Goal: Find specific page/section: Find specific page/section

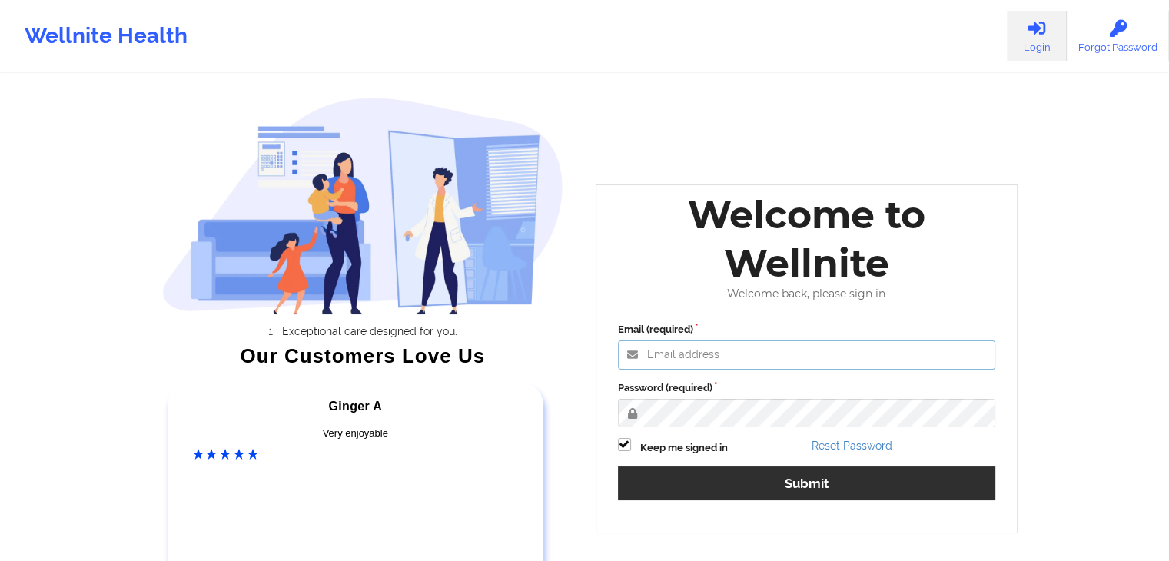
type input "russel@wellnite.com"
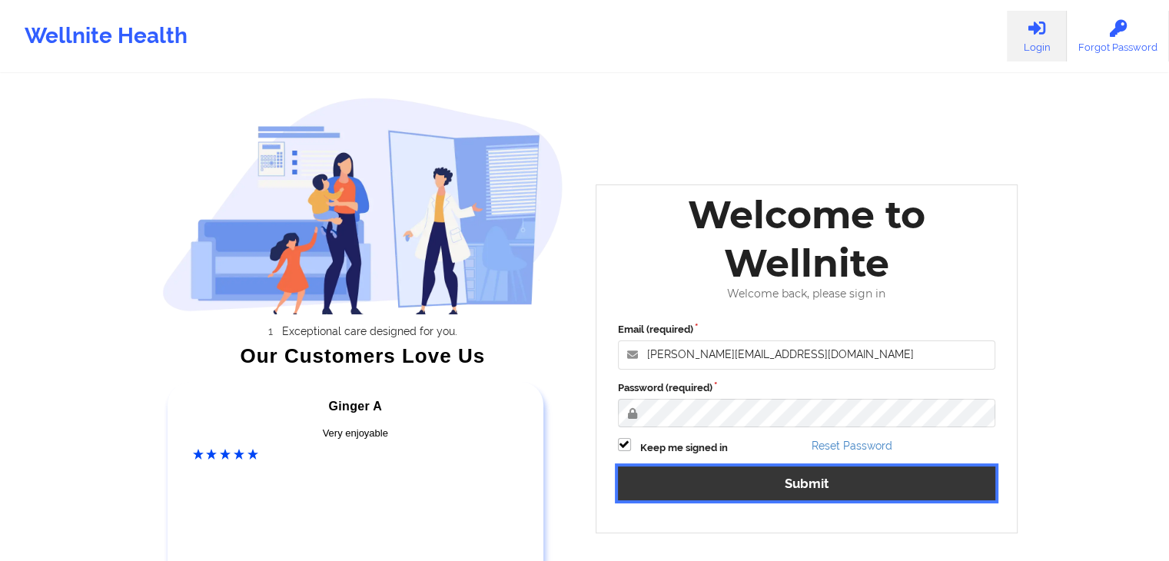
click at [824, 487] on button "Submit" at bounding box center [807, 483] width 378 height 33
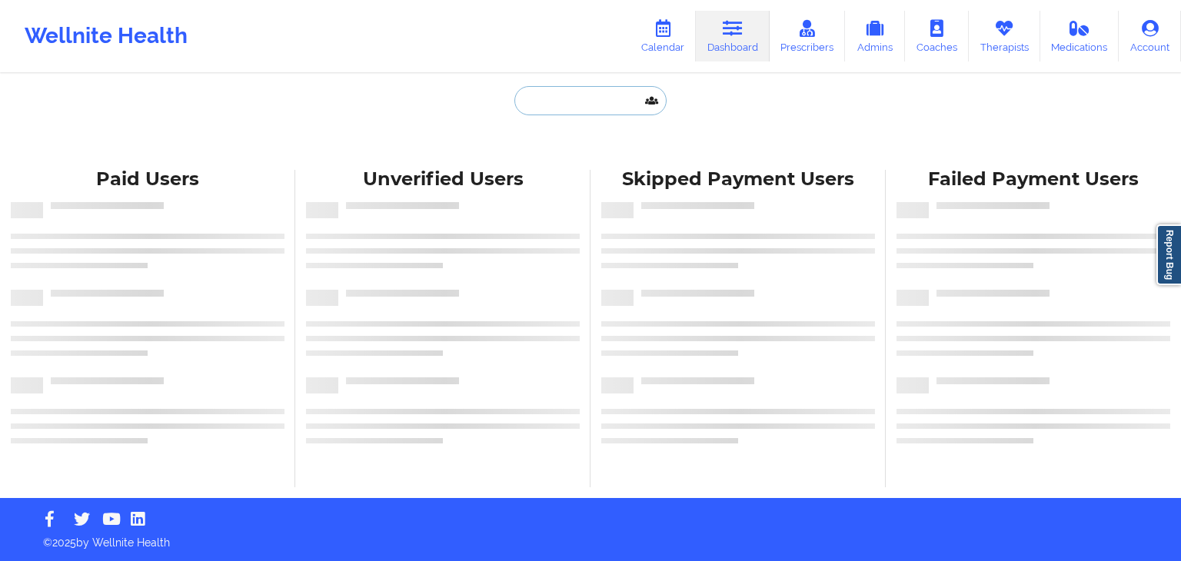
click at [577, 105] on input "text" at bounding box center [590, 100] width 152 height 29
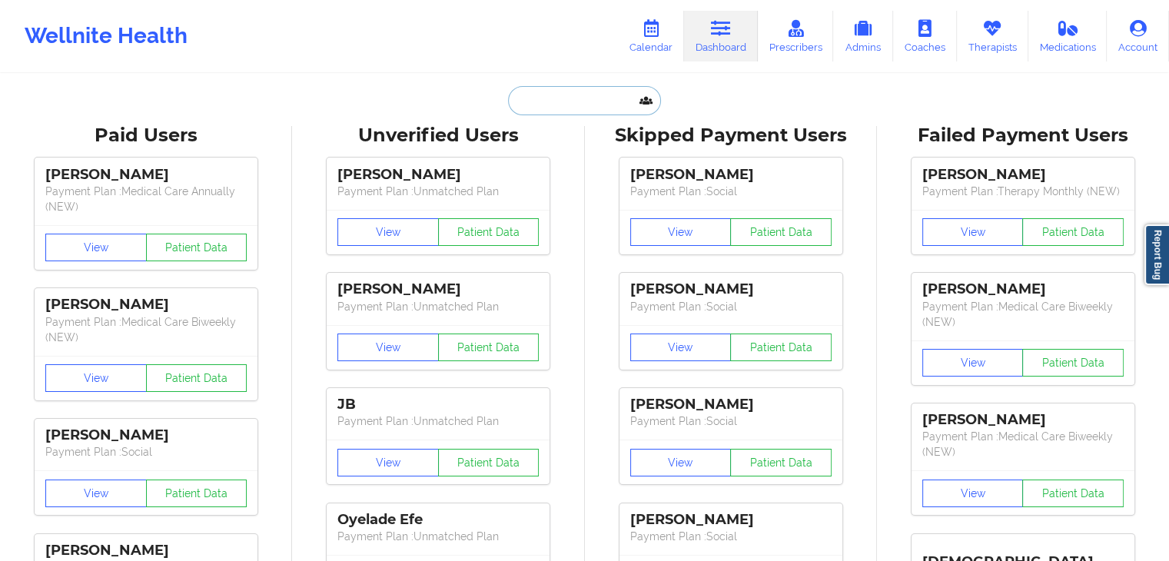
paste input "Bridget Martinez"
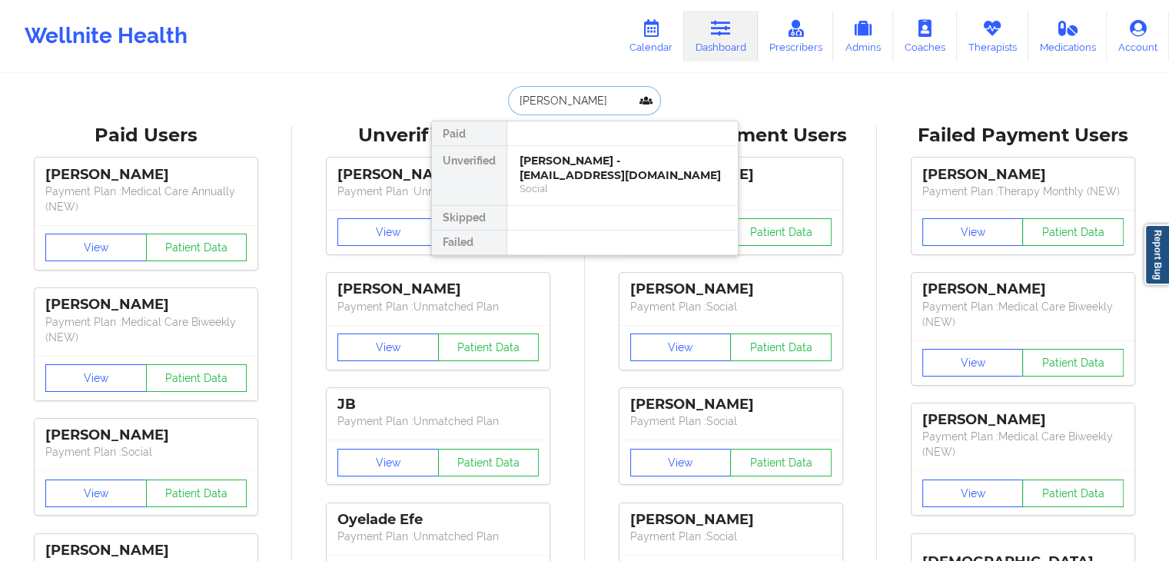
type input "Bridget Martinez"
click at [652, 171] on div "Bridget Martinez - bridgetlmartinez@gmail.com" at bounding box center [623, 168] width 206 height 28
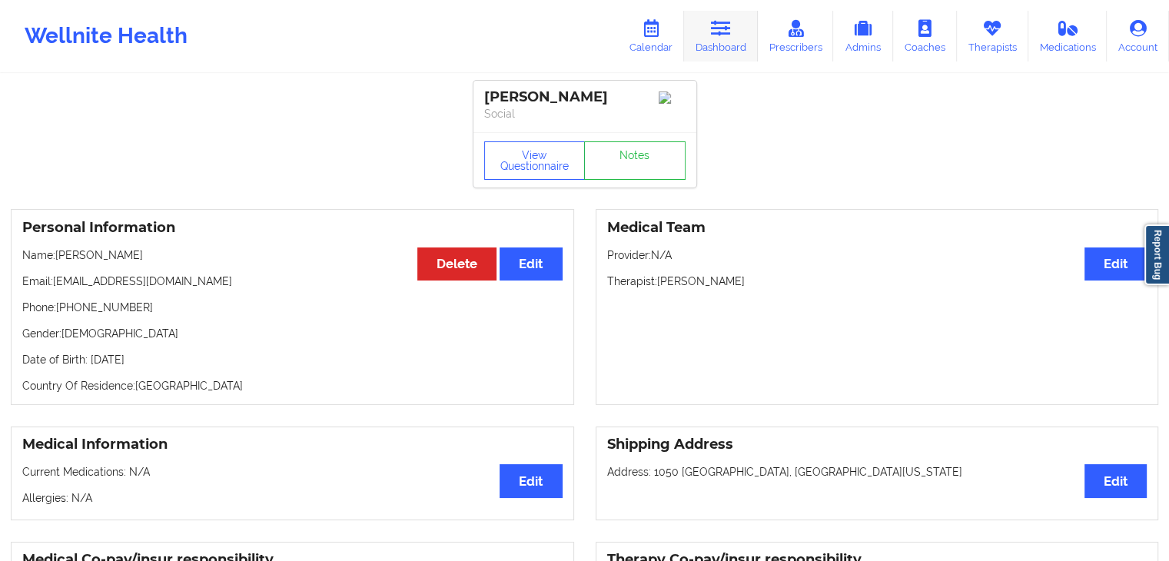
click at [716, 42] on link "Dashboard" at bounding box center [721, 36] width 74 height 51
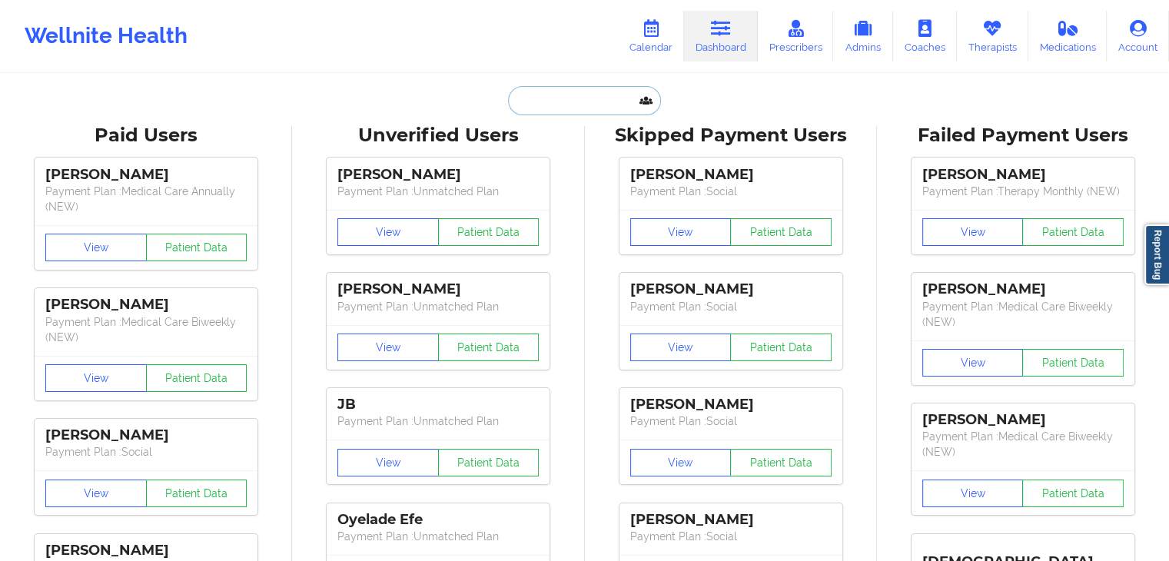
click at [572, 102] on input "text" at bounding box center [584, 100] width 152 height 29
paste input "DOUNYA BOURISS"
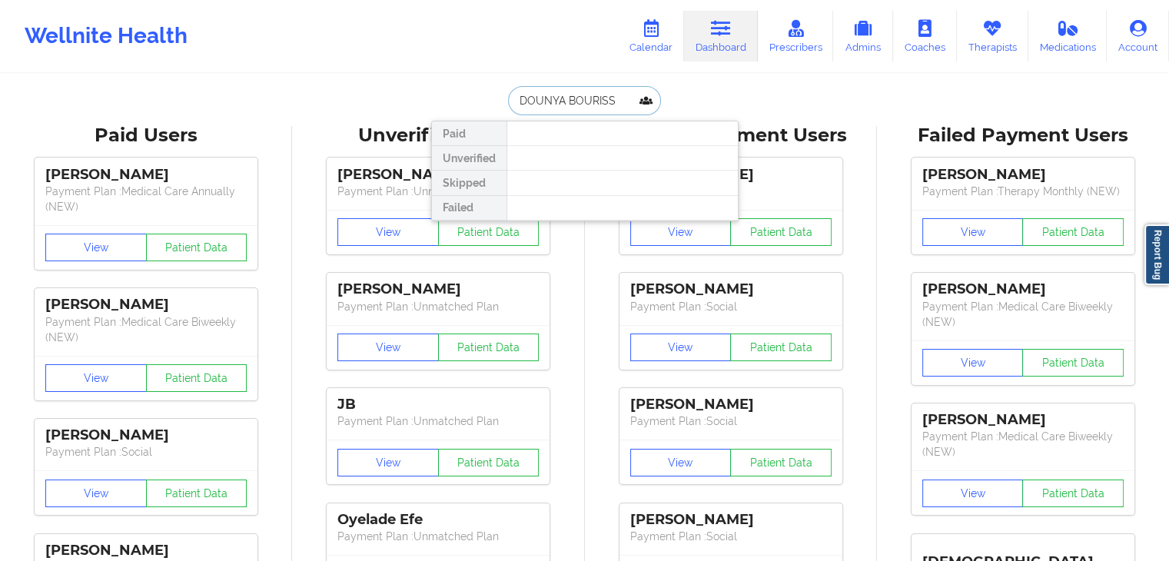
drag, startPoint x: 617, startPoint y: 101, endPoint x: 437, endPoint y: 121, distance: 181.0
click at [437, 115] on div "DOUNYA BOURISS Paid Unverified Skipped Failed" at bounding box center [585, 100] width 308 height 29
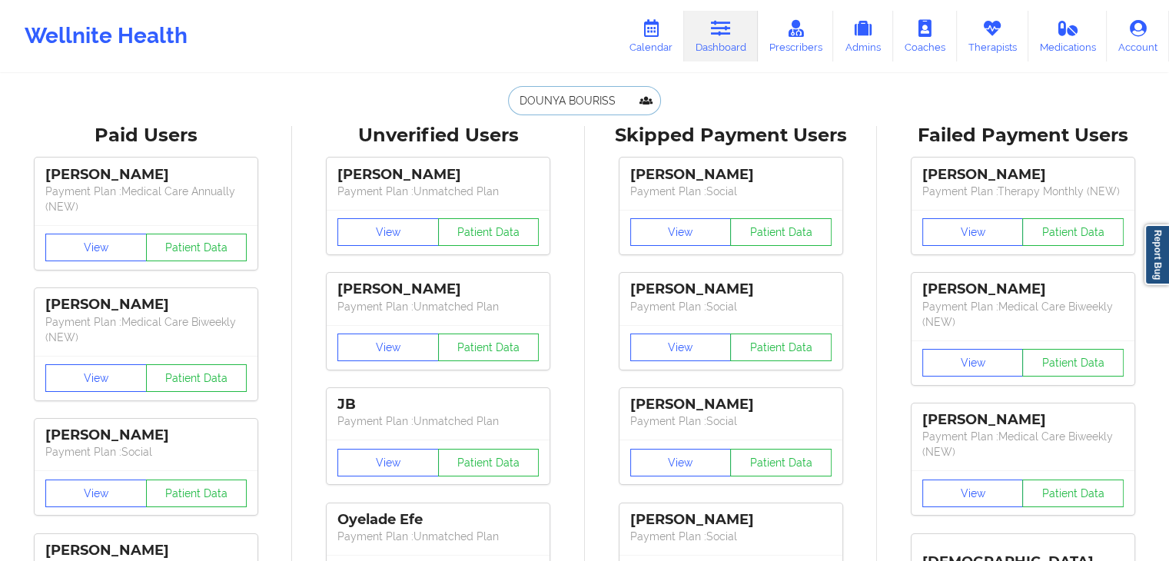
paste input ".BOURISS@GMAIL.COM"
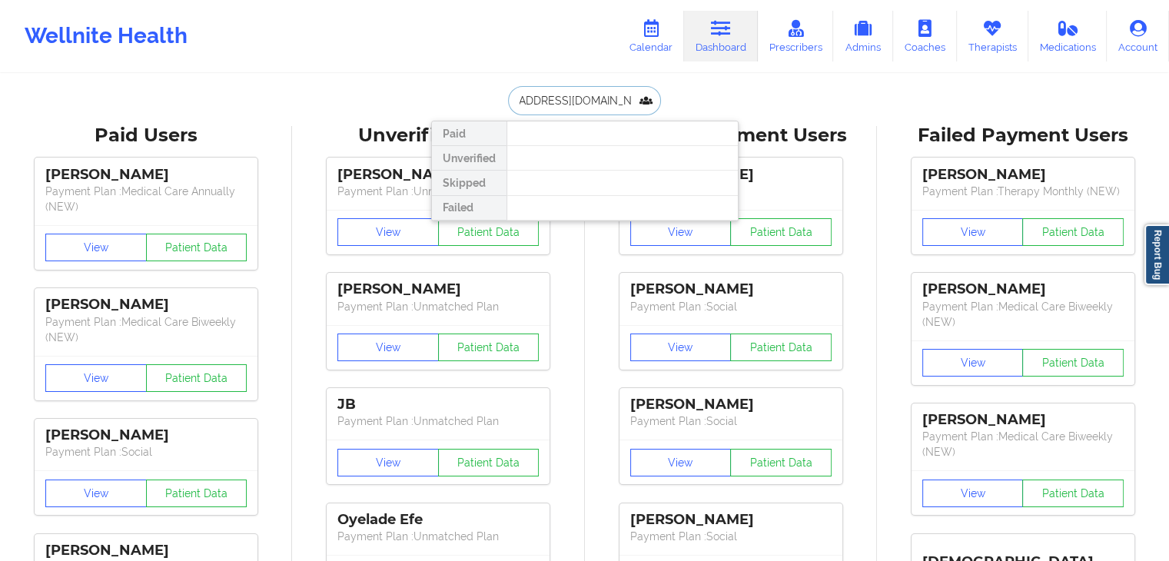
paste input "text"
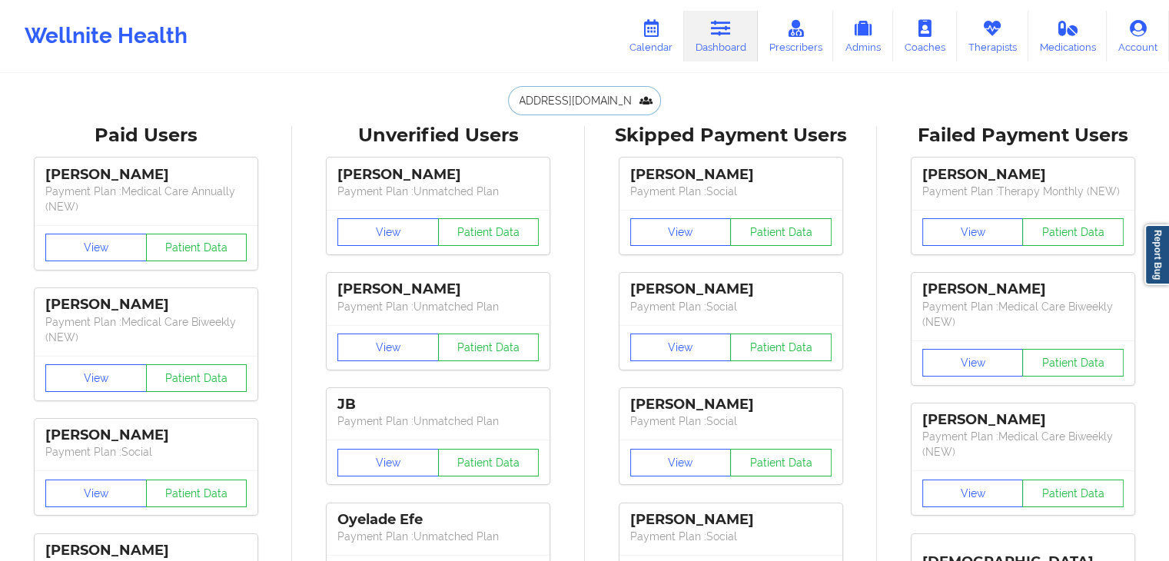
scroll to position [0, 0]
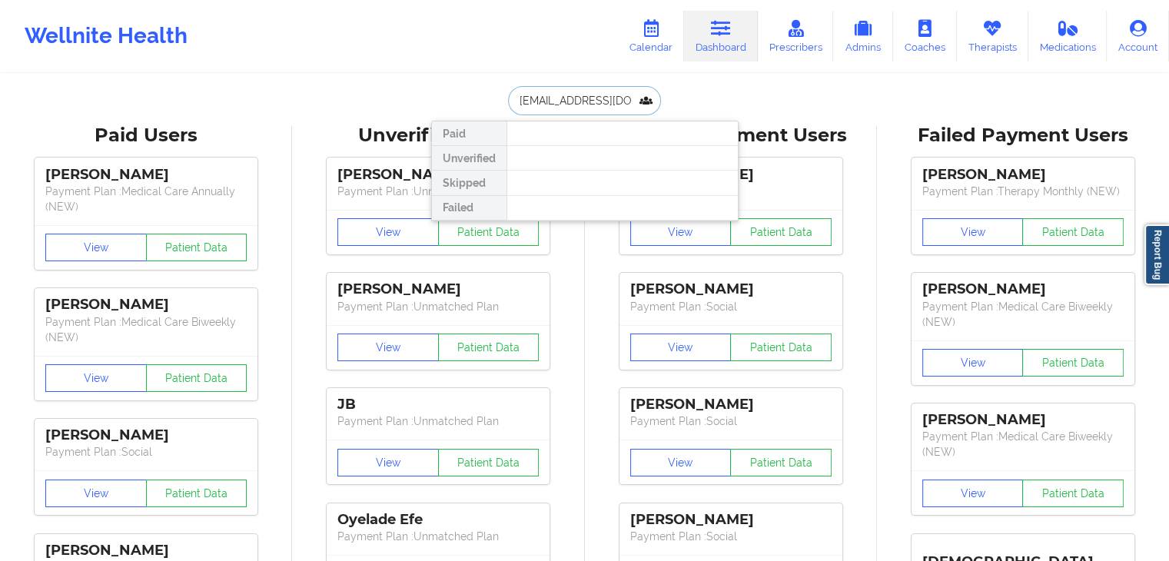
click at [595, 98] on input "DOUNYA.BOURISS@GMAIL.COM" at bounding box center [584, 100] width 152 height 29
paste input "sunshinerosa@icloud.com"
click at [593, 98] on input "sunshinerosa@icloud.com" at bounding box center [584, 100] width 152 height 29
paste input "[PERSON_NAME]"
type input "[PERSON_NAME]"
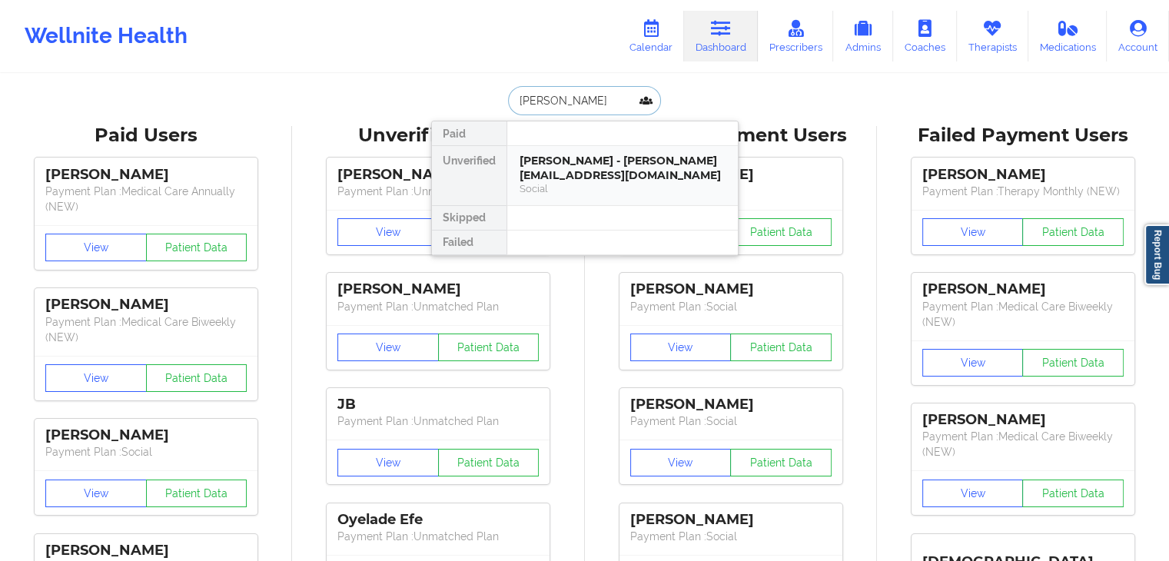
click at [674, 175] on div "Amanda Zubricki - amandazubricki@hotmail.com" at bounding box center [623, 168] width 206 height 28
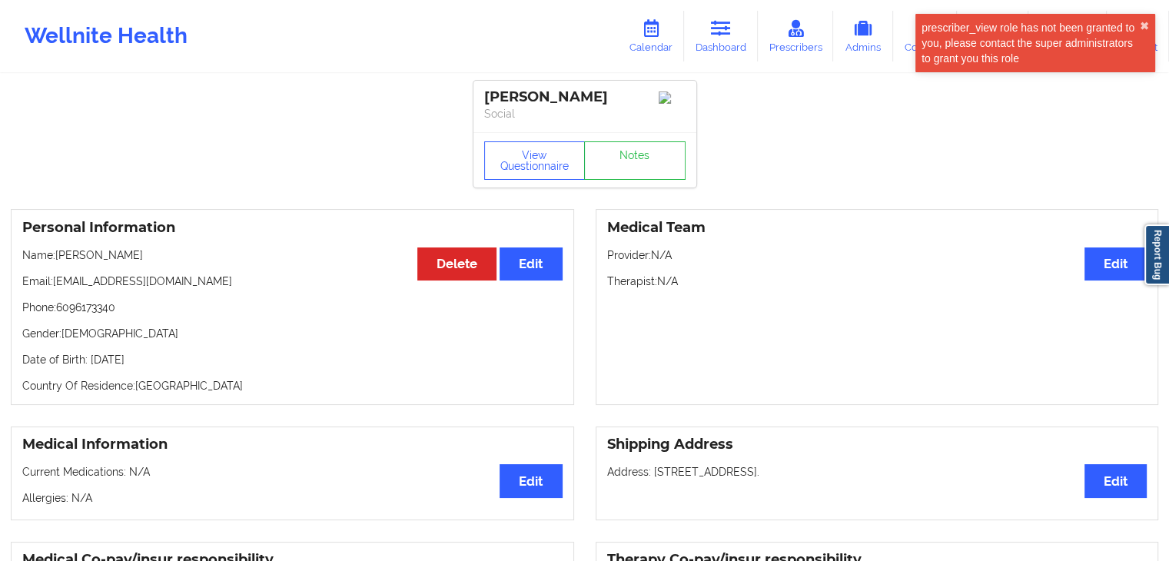
drag, startPoint x: 211, startPoint y: 366, endPoint x: 88, endPoint y: 363, distance: 123.8
click at [88, 363] on p "Date of Birth: 17th of September 1986" at bounding box center [292, 359] width 540 height 15
copy p "17th of September 1986"
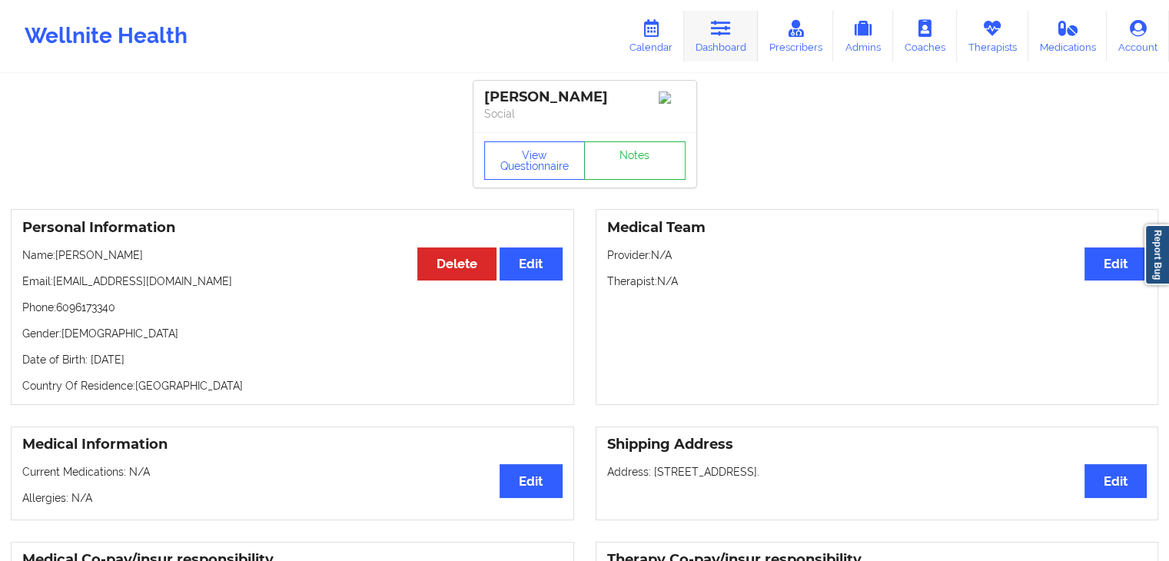
click at [731, 27] on icon at bounding box center [721, 28] width 20 height 17
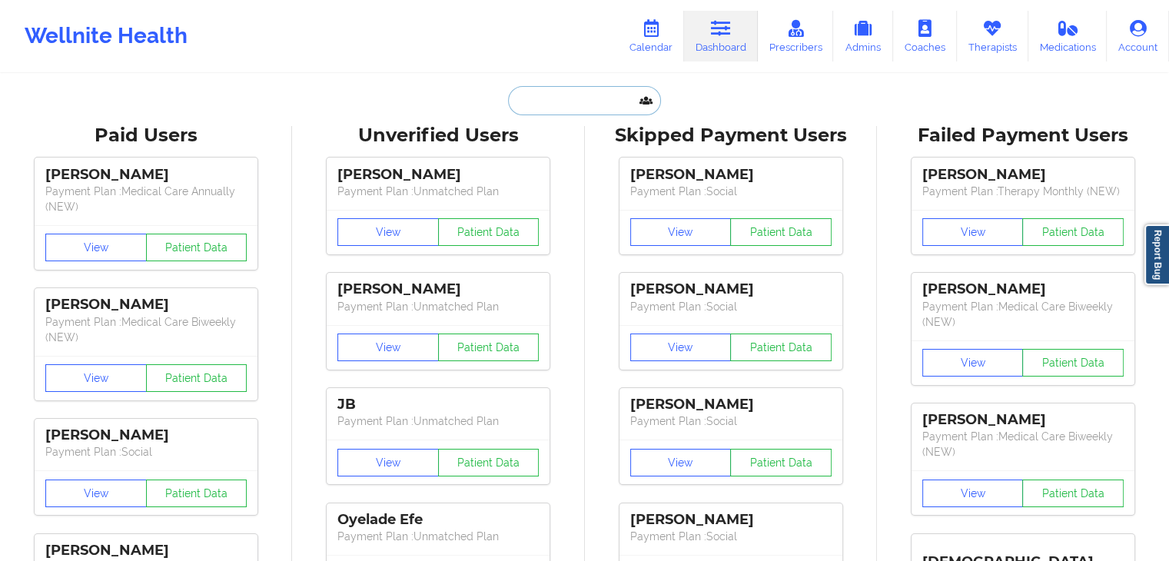
paste input "ASHLEY FERGUSON"
click at [570, 102] on input "ASHLEY FERGUSON" at bounding box center [584, 100] width 152 height 29
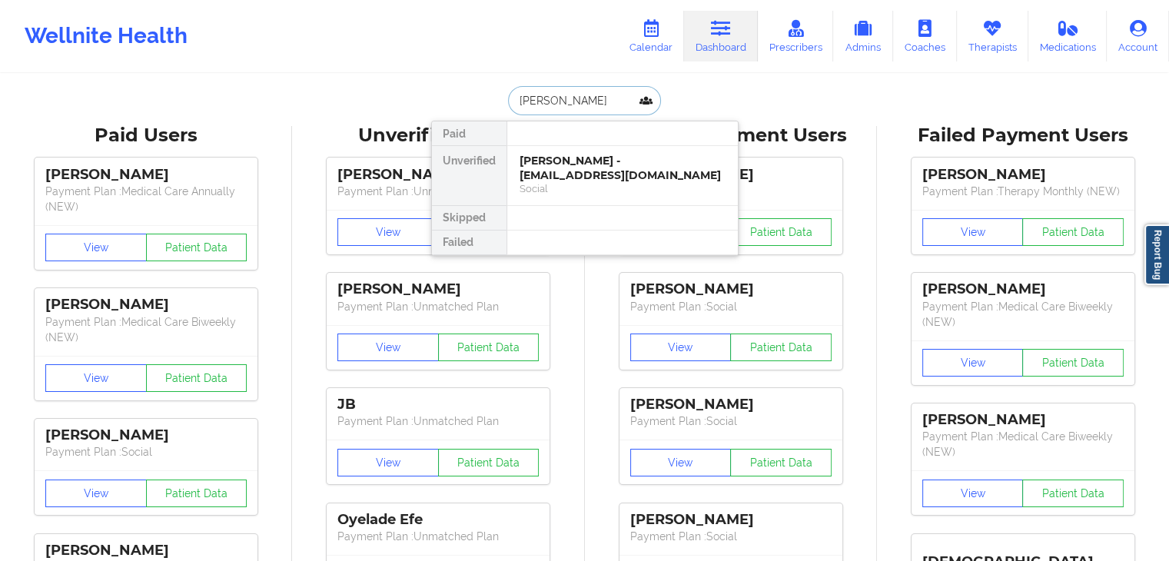
type input "ASHLEY FERGUSON"
